Goal: Find specific page/section

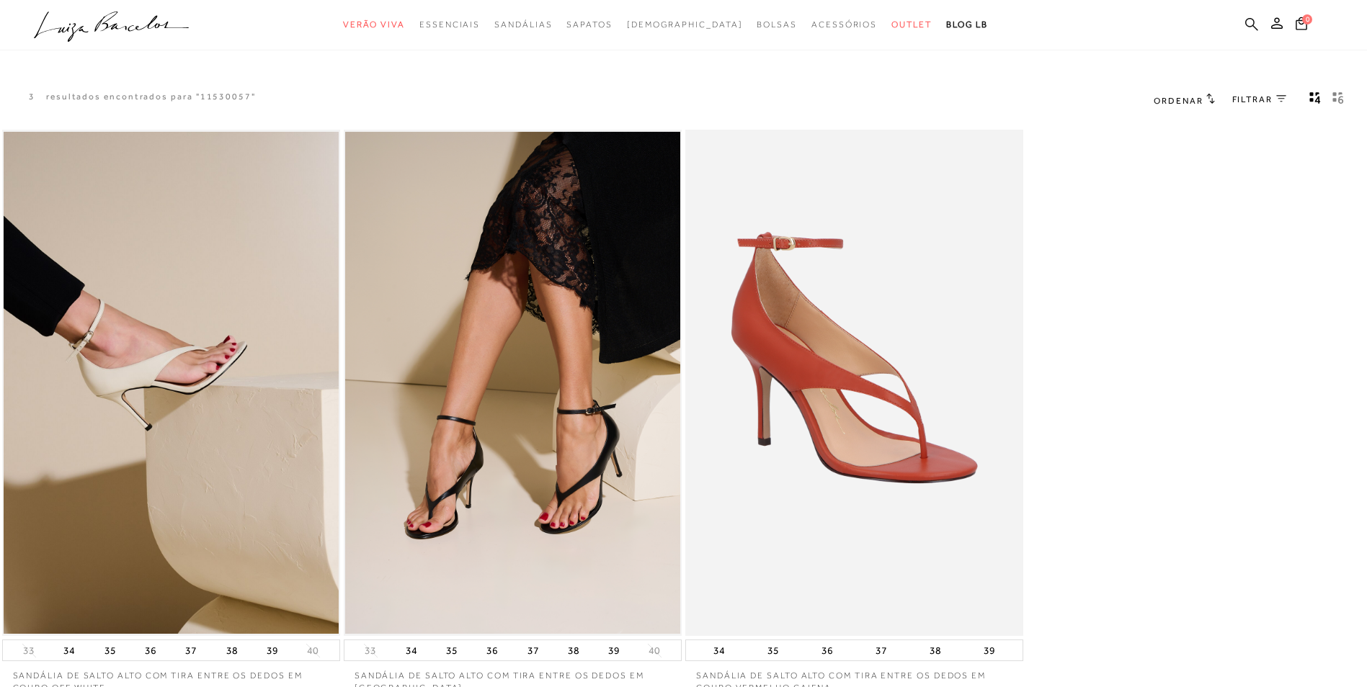
click at [1254, 25] on icon at bounding box center [1251, 23] width 13 height 13
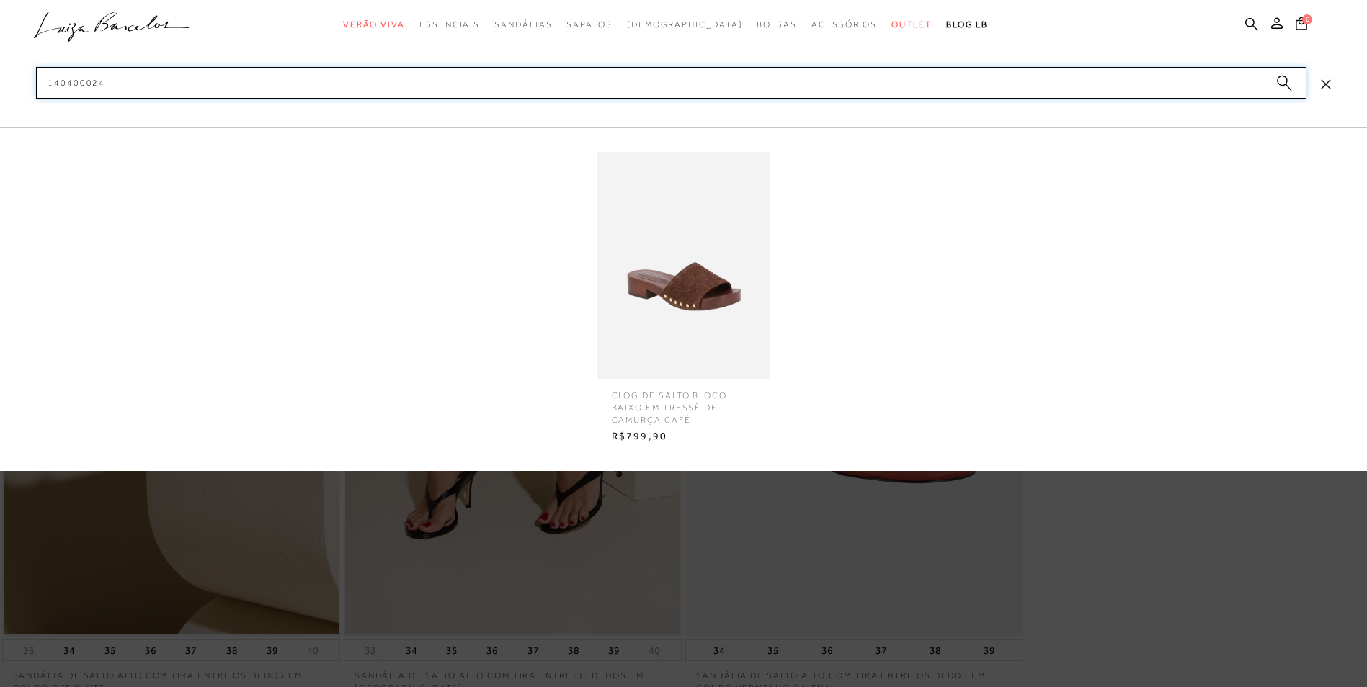
type input "140400024"
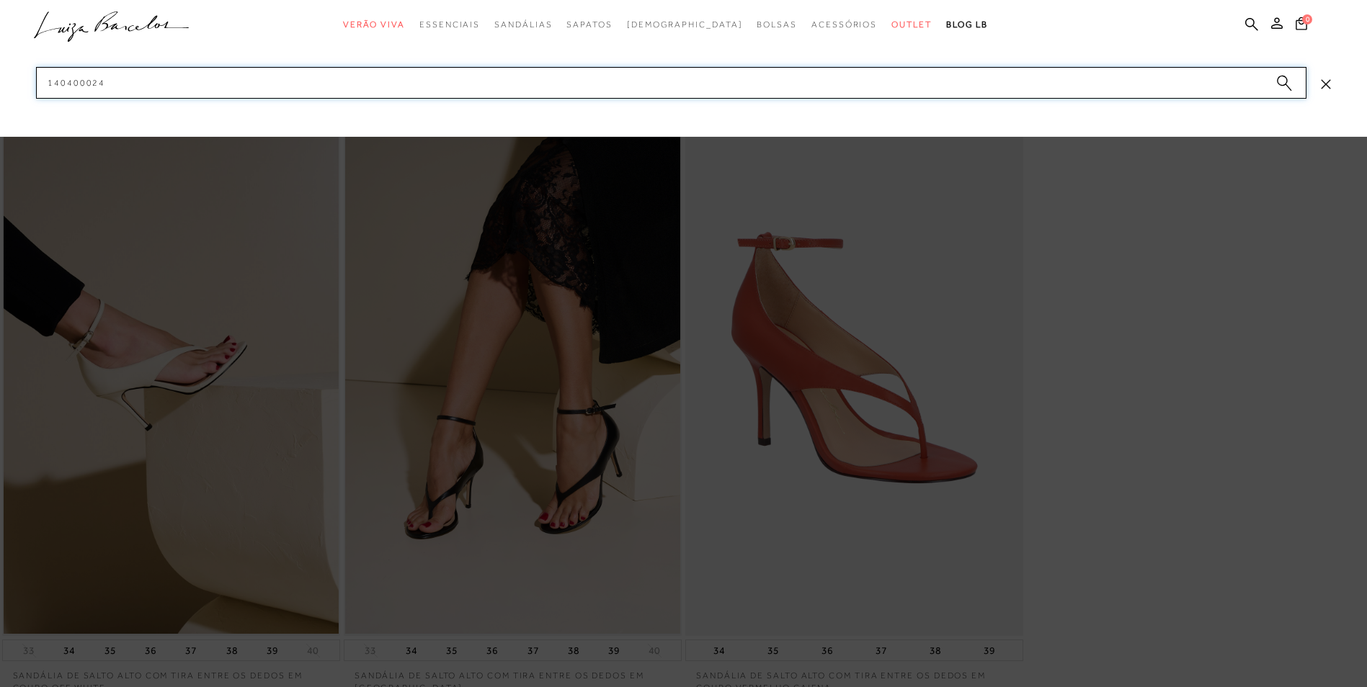
click at [409, 76] on input "140400024" at bounding box center [671, 83] width 1271 height 32
type input "899903384"
